Goal: Task Accomplishment & Management: Manage account settings

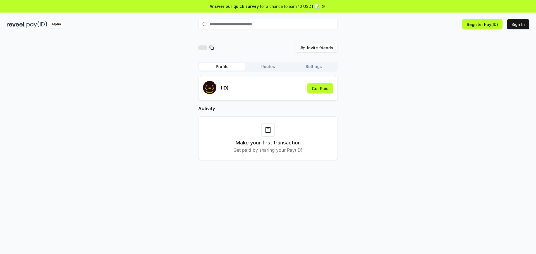
click at [235, 67] on button "Profile" at bounding box center [222, 67] width 46 height 8
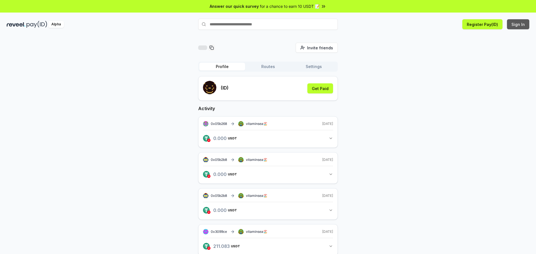
click at [519, 28] on button "Sign In" at bounding box center [518, 24] width 22 height 10
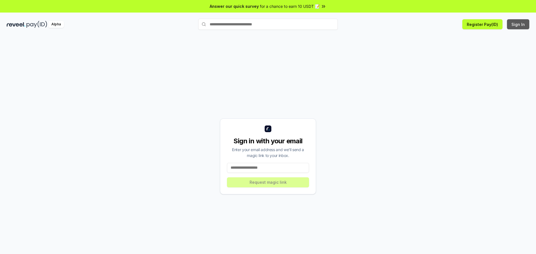
click at [519, 26] on button "Sign In" at bounding box center [518, 24] width 22 height 10
click at [267, 169] on input at bounding box center [268, 168] width 82 height 10
click at [523, 27] on button "Sign In" at bounding box center [518, 24] width 22 height 10
click at [272, 168] on input at bounding box center [268, 168] width 82 height 10
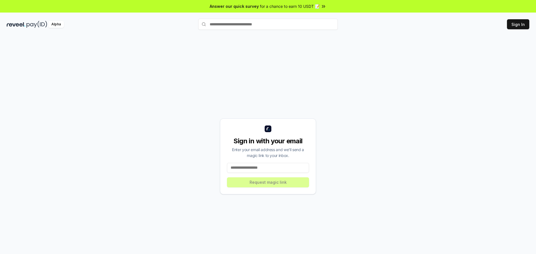
click at [272, 168] on input at bounding box center [268, 168] width 82 height 10
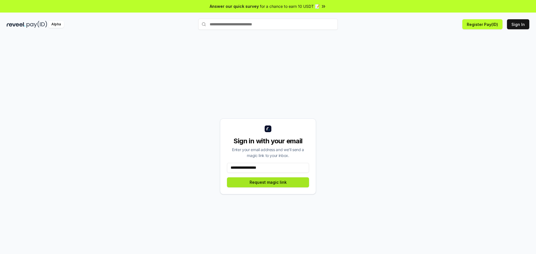
type input "**********"
click at [276, 186] on button "Request magic link" at bounding box center [268, 183] width 82 height 10
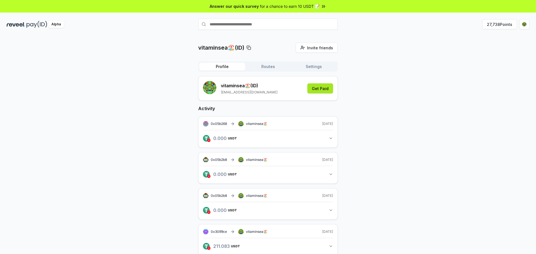
click at [316, 89] on button "Get Paid" at bounding box center [321, 89] width 26 height 10
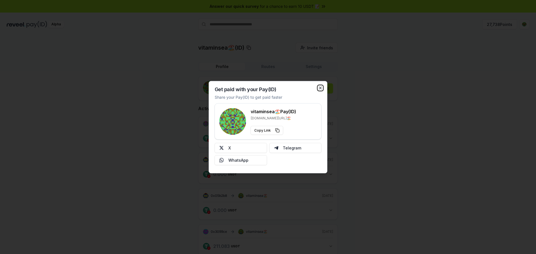
click at [322, 87] on icon "button" at bounding box center [321, 88] width 2 height 2
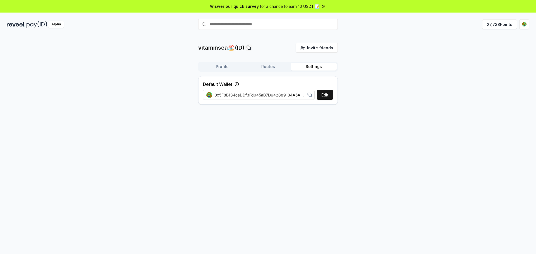
click at [306, 66] on button "Settings" at bounding box center [314, 67] width 46 height 8
click at [272, 67] on button "Routes" at bounding box center [268, 67] width 46 height 8
click at [230, 67] on button "Profile" at bounding box center [222, 67] width 46 height 8
